Goal: Transaction & Acquisition: Purchase product/service

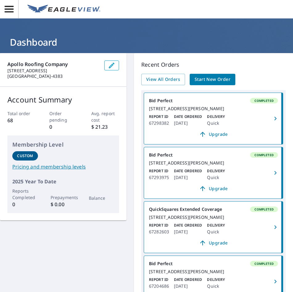
click at [209, 77] on span "Start New Order" at bounding box center [213, 80] width 36 height 8
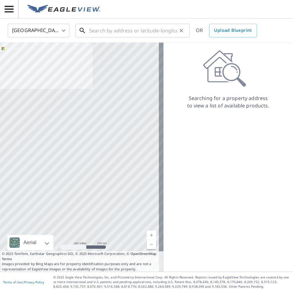
click at [132, 30] on input "text" at bounding box center [133, 30] width 88 height 17
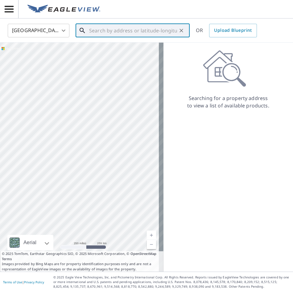
paste input "[STREET_ADDRESS]"
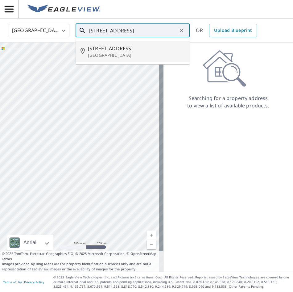
type input "[STREET_ADDRESS]"
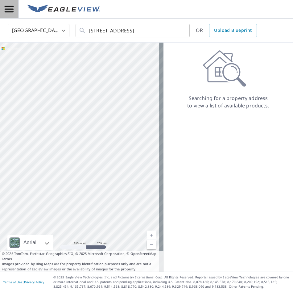
click at [13, 11] on icon "button" at bounding box center [9, 9] width 11 height 11
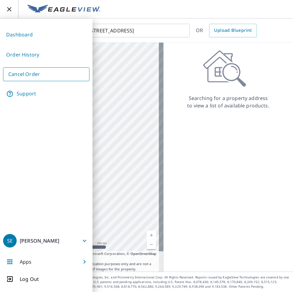
click at [10, 36] on link "Dashboard" at bounding box center [46, 34] width 86 height 15
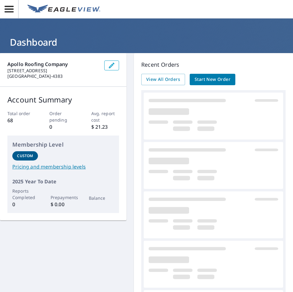
click at [209, 81] on span "Start New Order" at bounding box center [213, 80] width 36 height 8
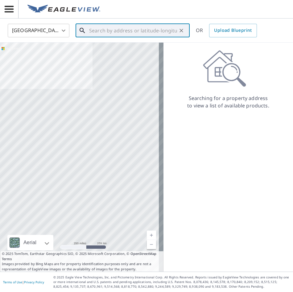
click at [111, 27] on input "text" at bounding box center [133, 30] width 88 height 17
paste input "[STREET_ADDRESS]"
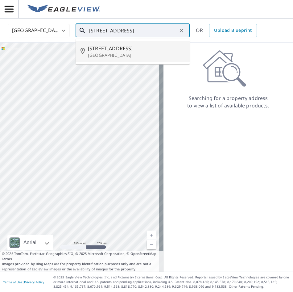
click at [107, 61] on li "[STREET_ADDRESS]" at bounding box center [133, 51] width 114 height 21
type input "[STREET_ADDRESS]"
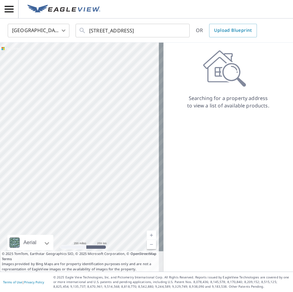
scroll to position [0, 0]
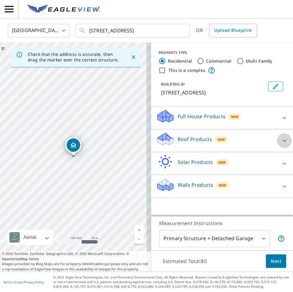
click at [281, 140] on icon at bounding box center [284, 140] width 7 height 7
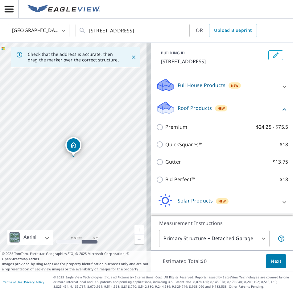
scroll to position [59, 0]
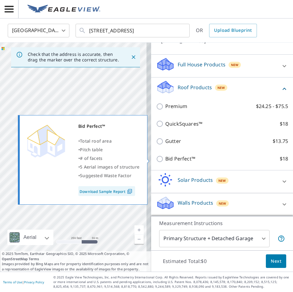
click at [156, 159] on input "Bid Perfect™ $18" at bounding box center [160, 158] width 9 height 7
checkbox input "true"
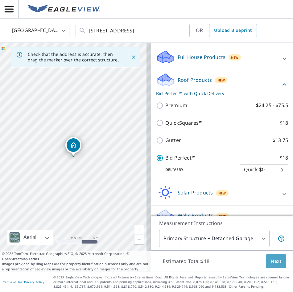
click at [271, 262] on span "Next" at bounding box center [276, 261] width 10 height 8
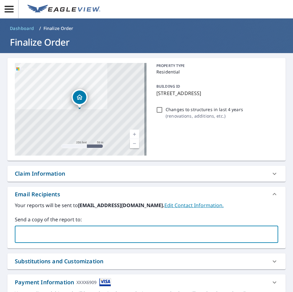
drag, startPoint x: 97, startPoint y: 233, endPoint x: 84, endPoint y: 236, distance: 13.7
click at [91, 236] on input "text" at bounding box center [142, 234] width 249 height 12
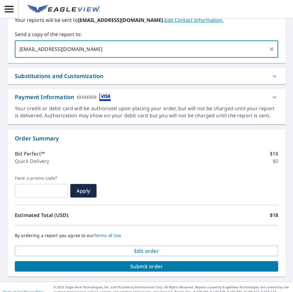
type input "[EMAIL_ADDRESS][DOMAIN_NAME]"
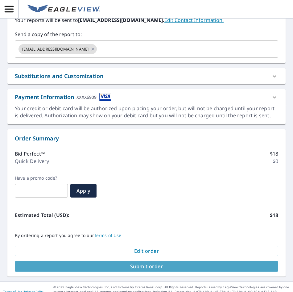
click at [147, 267] on span "Submit order" at bounding box center [147, 266] width 254 height 7
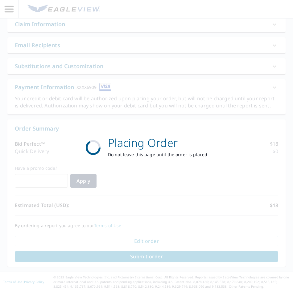
scroll to position [149, 0]
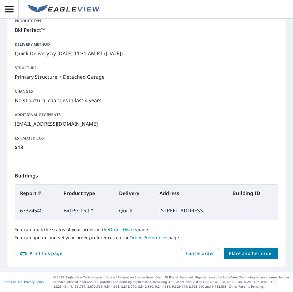
scroll to position [72, 0]
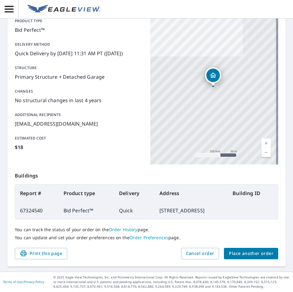
drag, startPoint x: 125, startPoint y: 210, endPoint x: 228, endPoint y: 212, distance: 103.4
click at [228, 212] on td "[STREET_ADDRESS]" at bounding box center [191, 210] width 73 height 17
copy td "[STREET_ADDRESS]"
